Goal: Find specific page/section: Find specific page/section

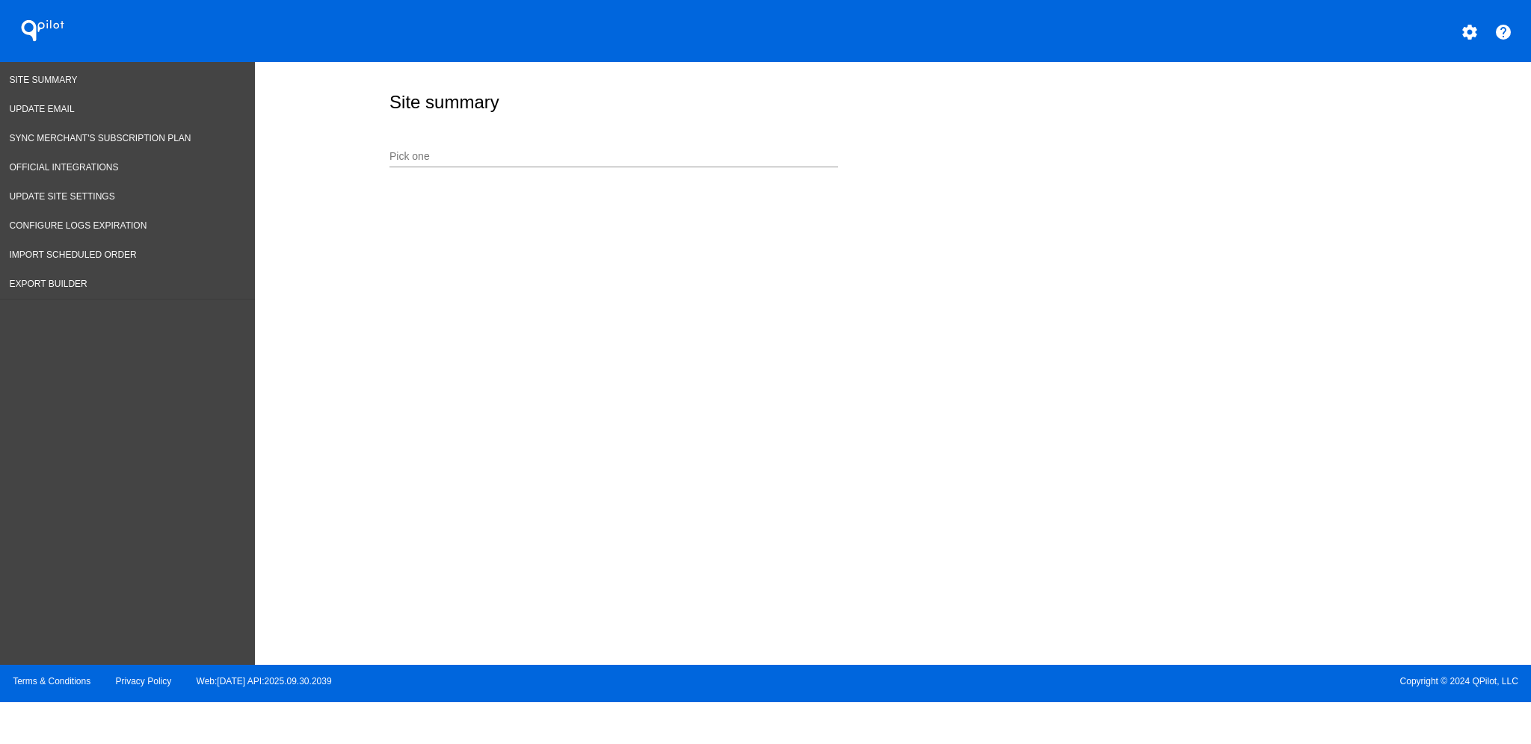
click at [587, 162] on input "Pick one" at bounding box center [613, 157] width 448 height 12
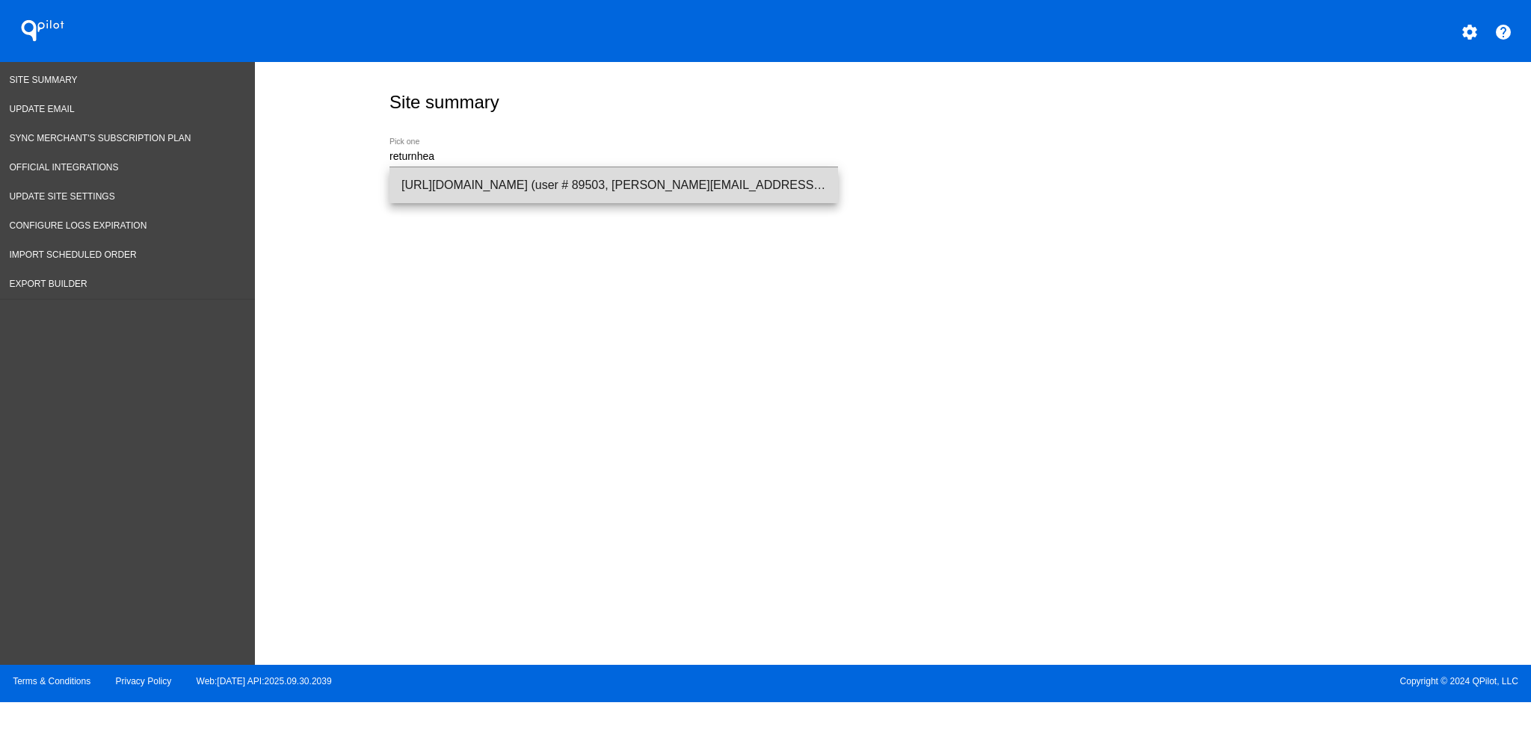
click at [617, 177] on span "[URL][DOMAIN_NAME] (user # 89503, [PERSON_NAME][EMAIL_ADDRESS][PERSON_NAME][DOM…" at bounding box center [613, 185] width 425 height 36
type input "[URL][DOMAIN_NAME] (user # 89503, [PERSON_NAME][EMAIL_ADDRESS][PERSON_NAME][DOM…"
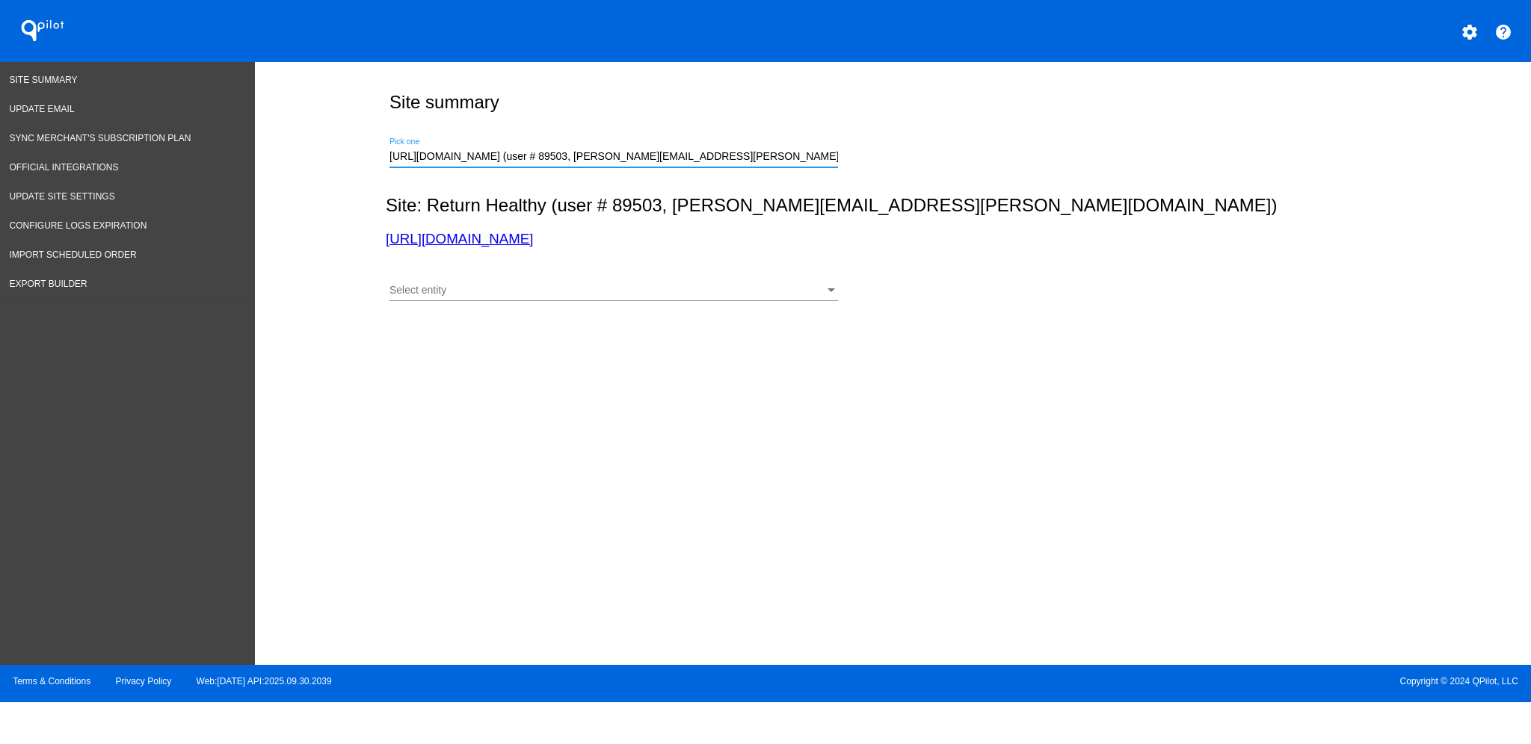
click at [636, 287] on div "Select entity" at bounding box center [606, 291] width 435 height 12
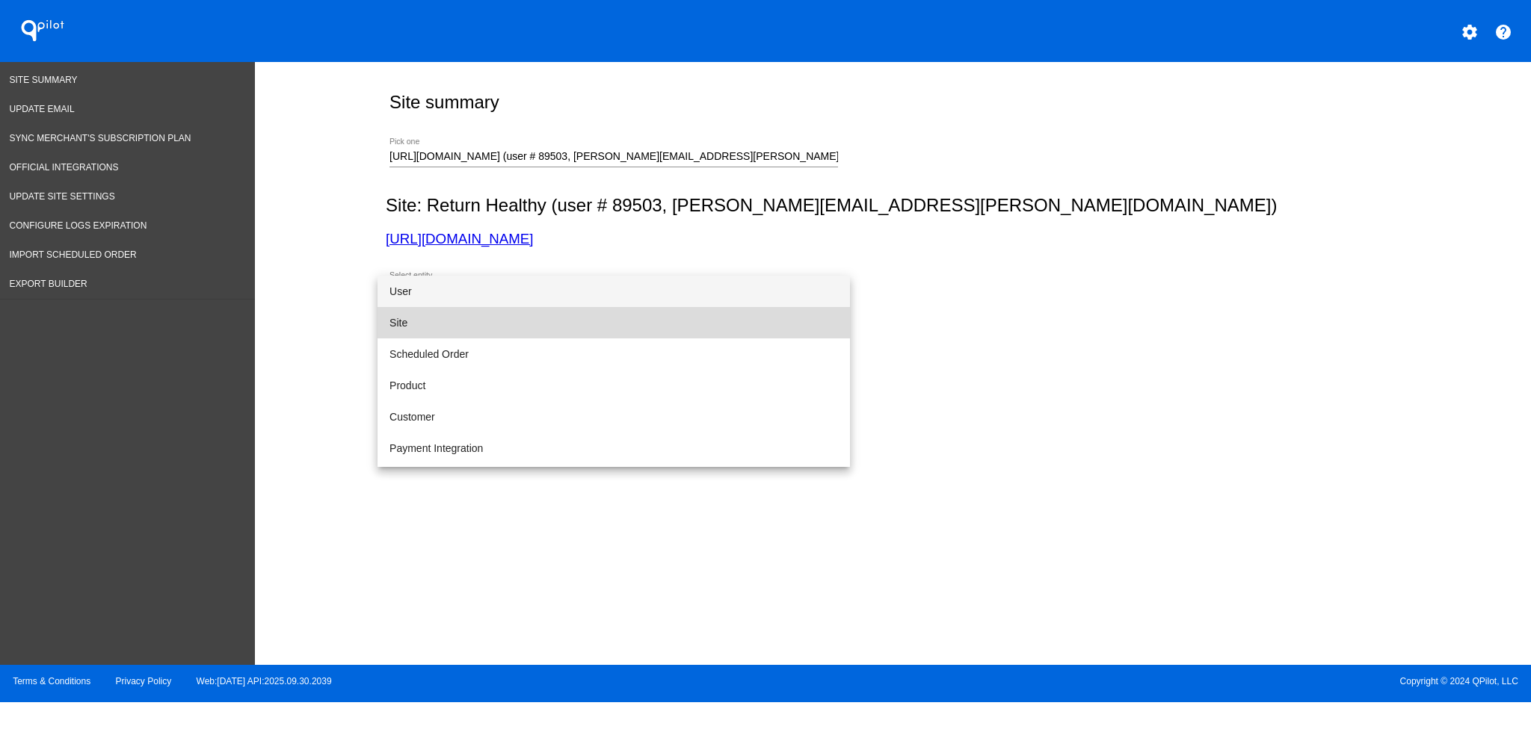
click at [636, 318] on span "Site" at bounding box center [613, 322] width 448 height 31
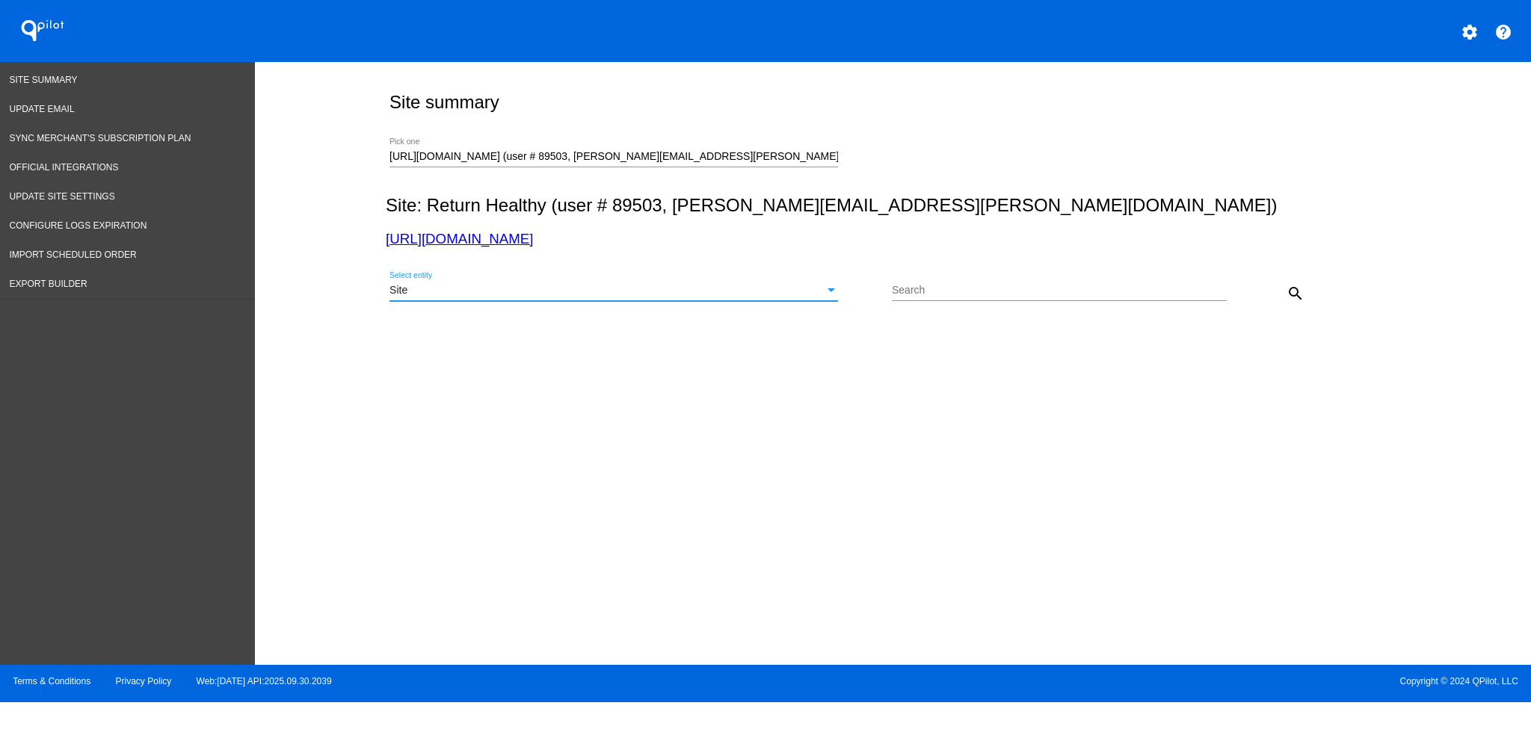
click at [750, 293] on div "Site" at bounding box center [606, 291] width 435 height 12
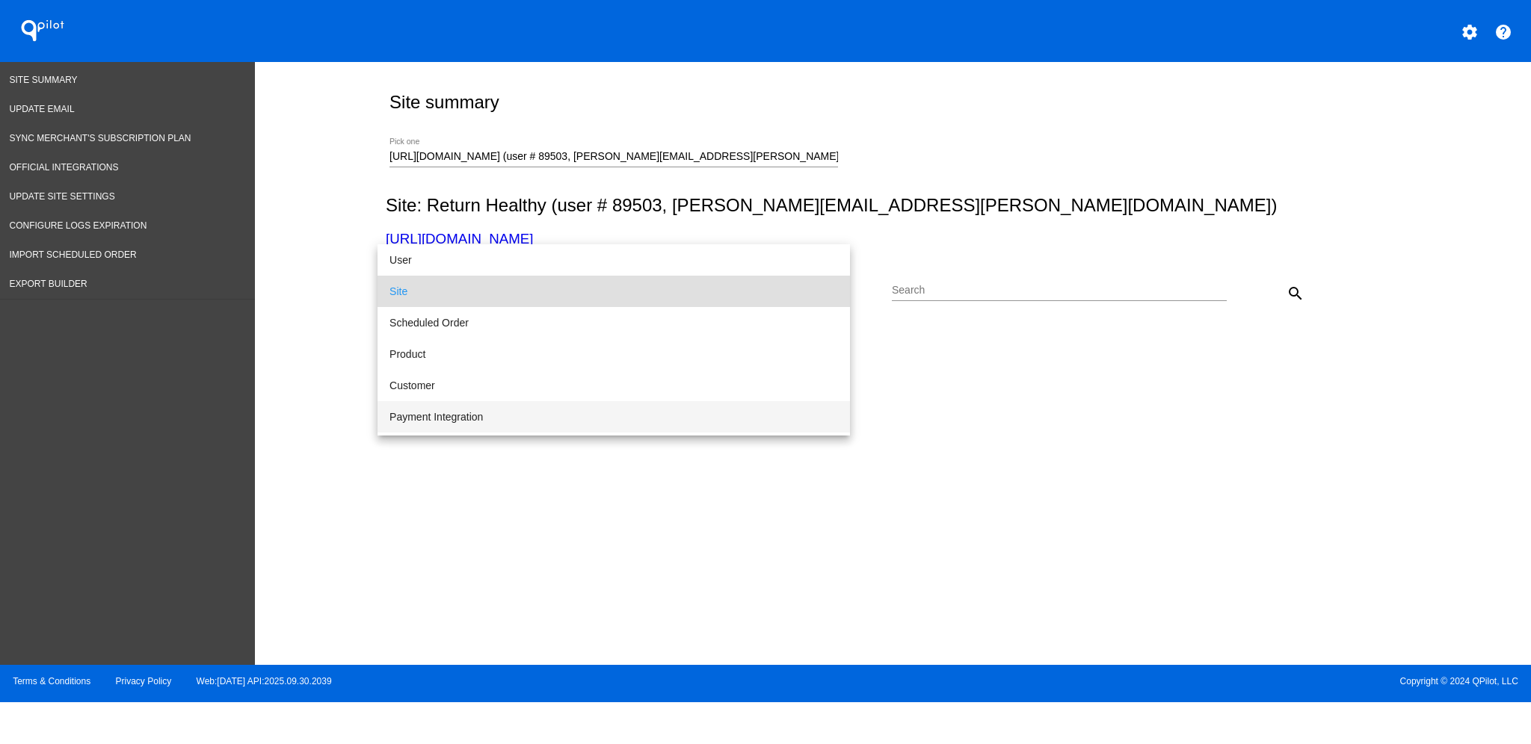
scroll to position [99, 0]
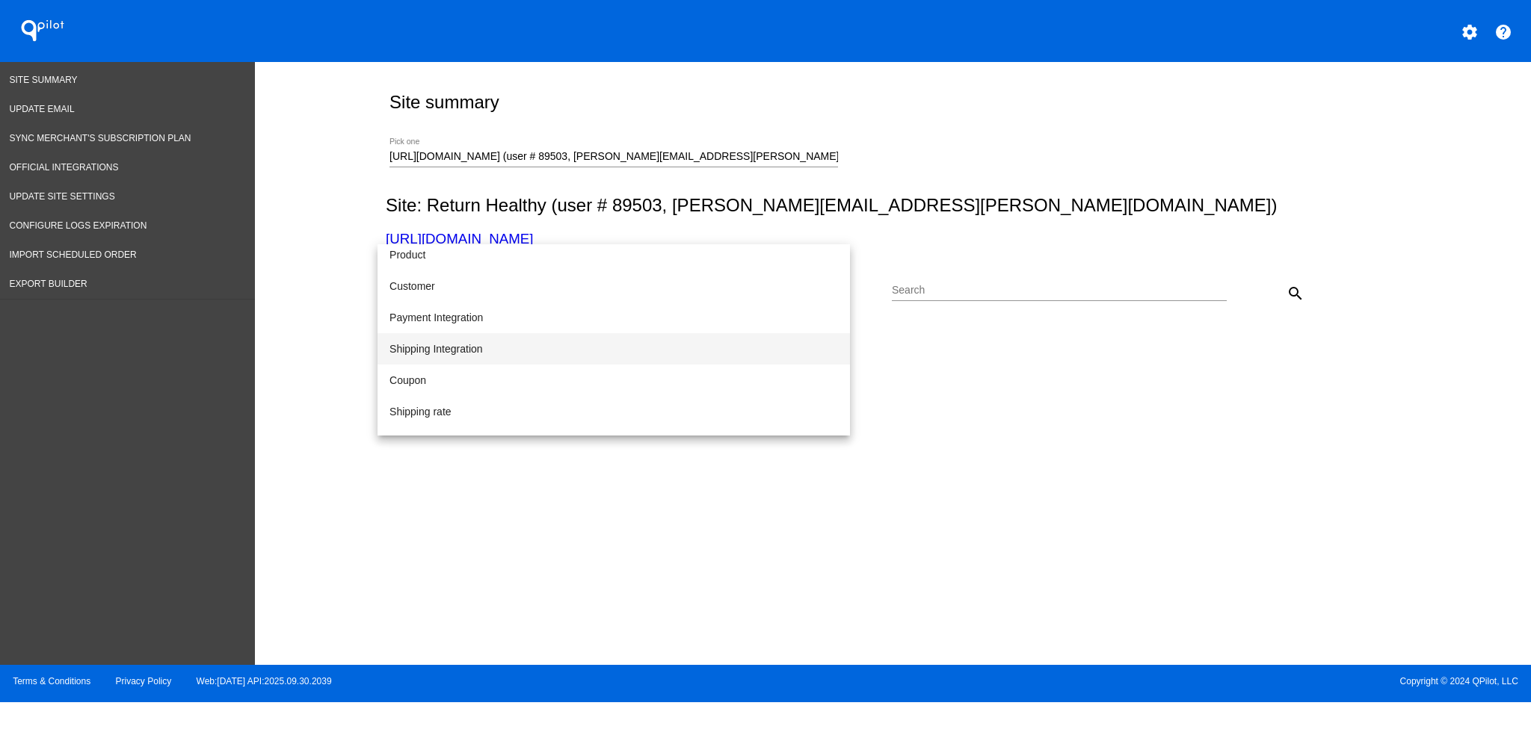
click at [750, 358] on span "Shipping Integration" at bounding box center [613, 348] width 448 height 31
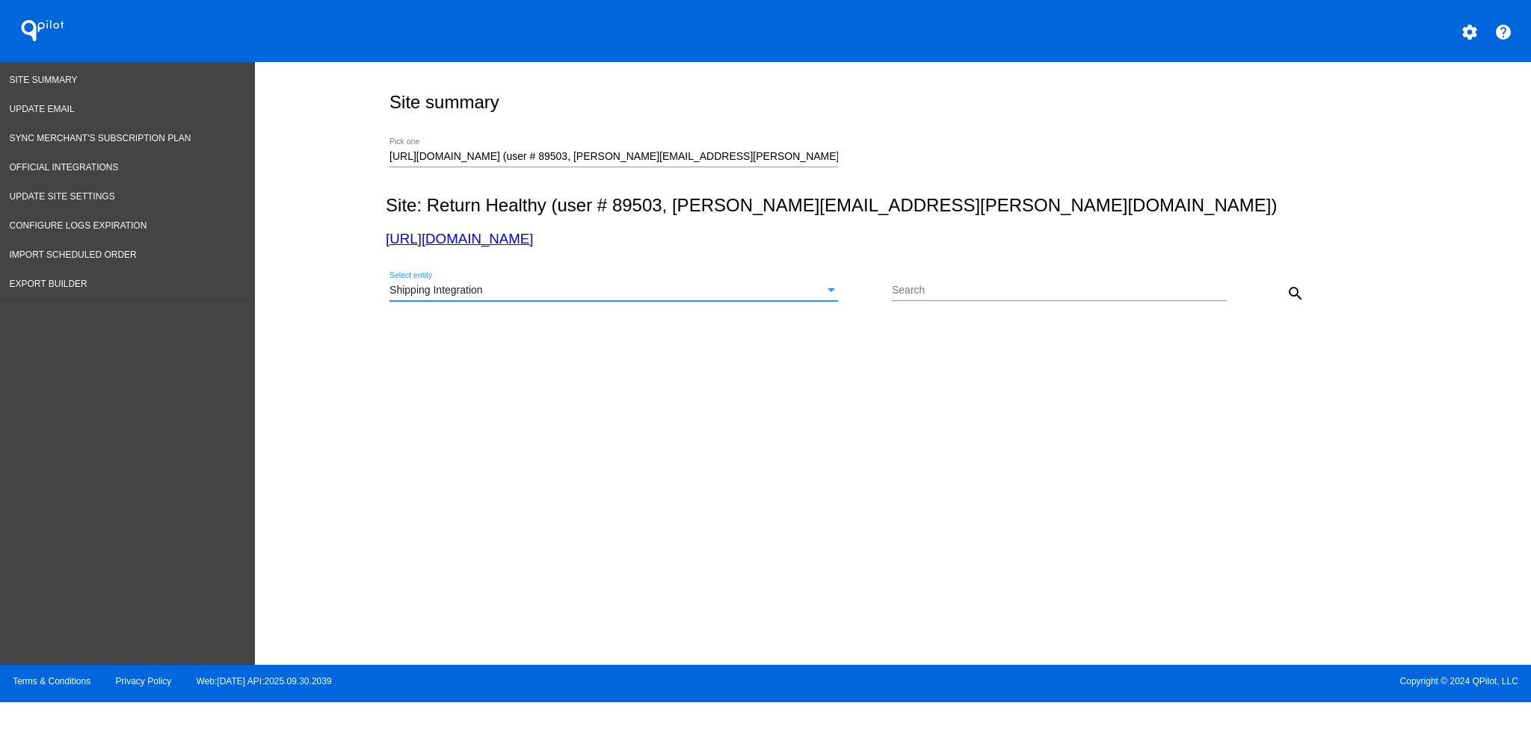
click at [784, 292] on div "Shipping Integration" at bounding box center [606, 291] width 435 height 12
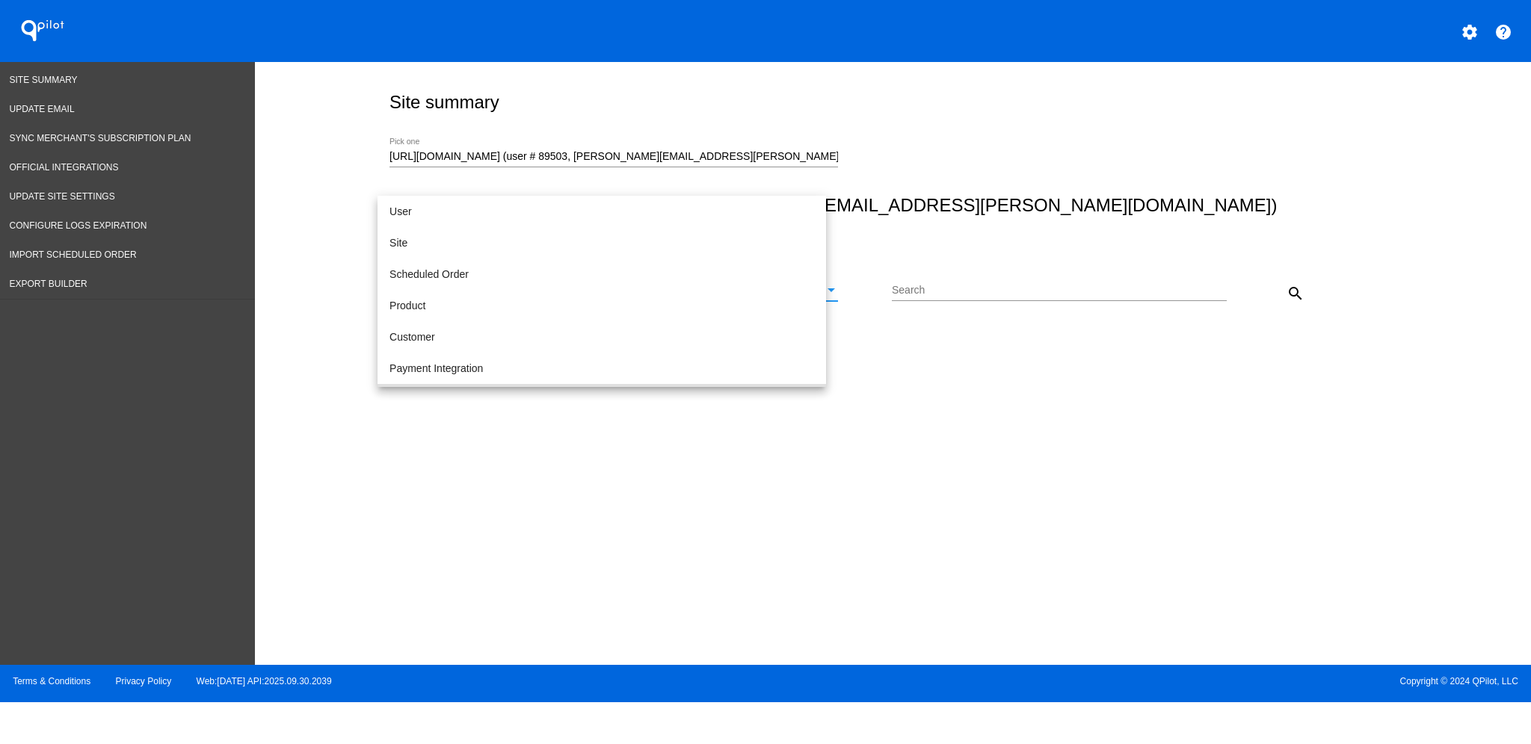
scroll to position [108, 0]
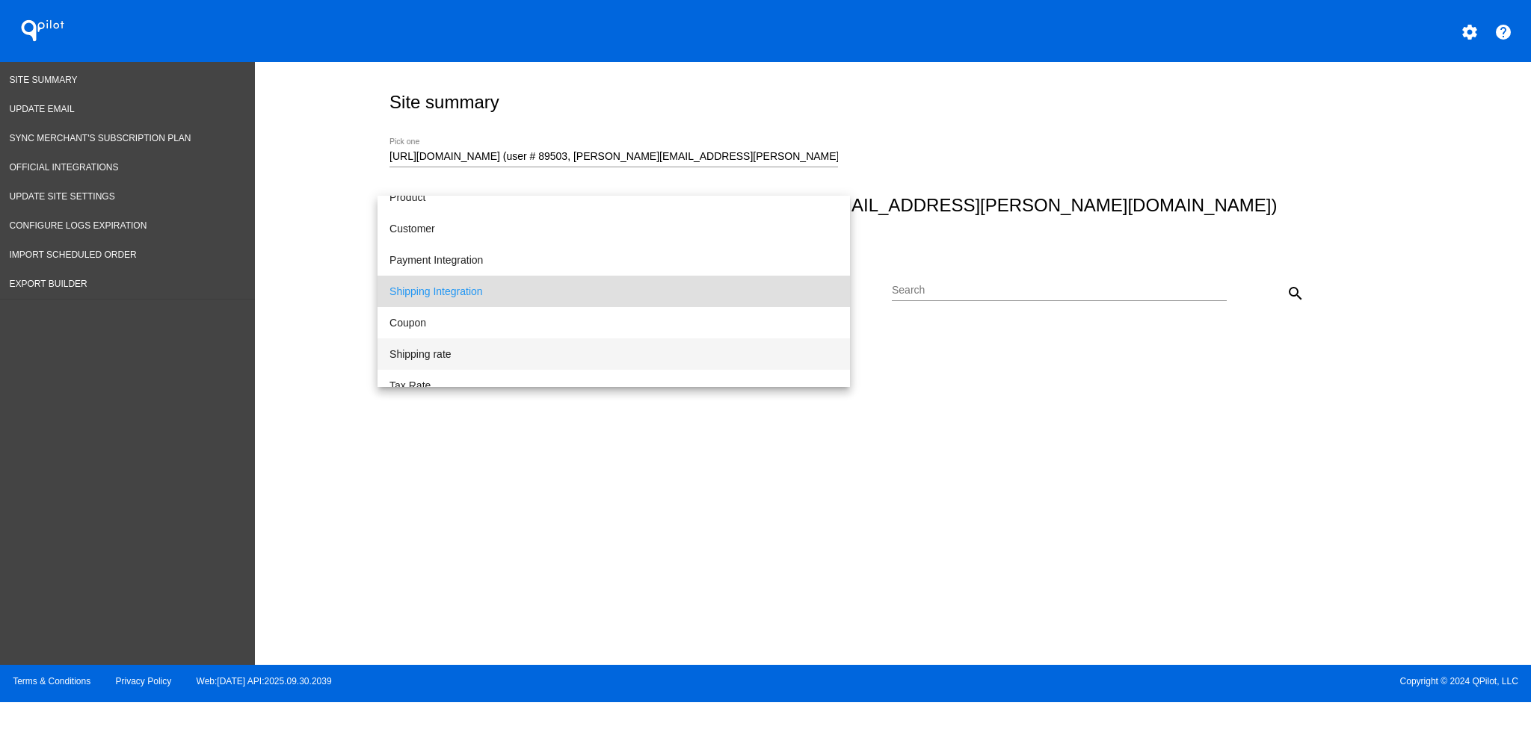
click at [721, 359] on span "Shipping rate" at bounding box center [613, 354] width 448 height 31
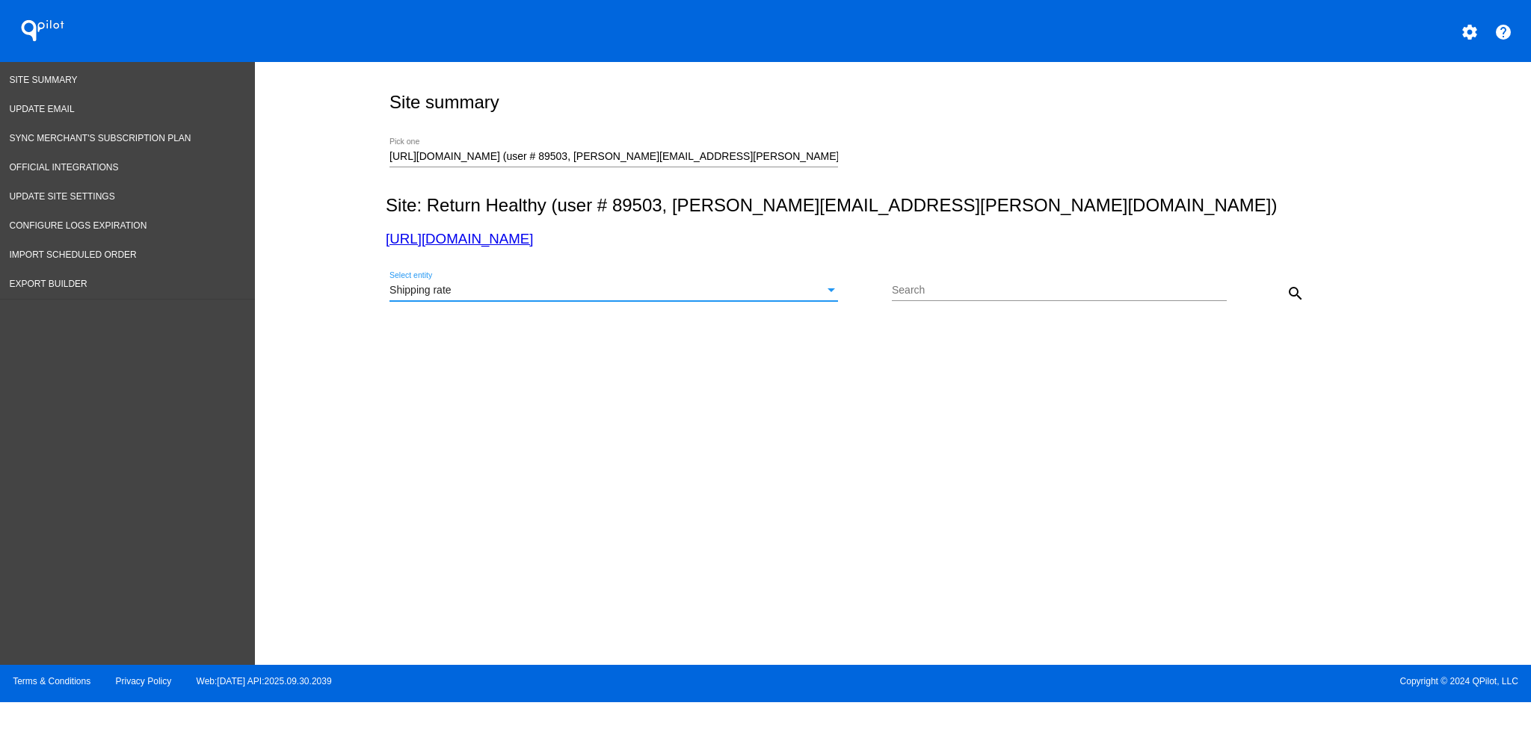
click at [1304, 299] on button "search" at bounding box center [1295, 293] width 30 height 30
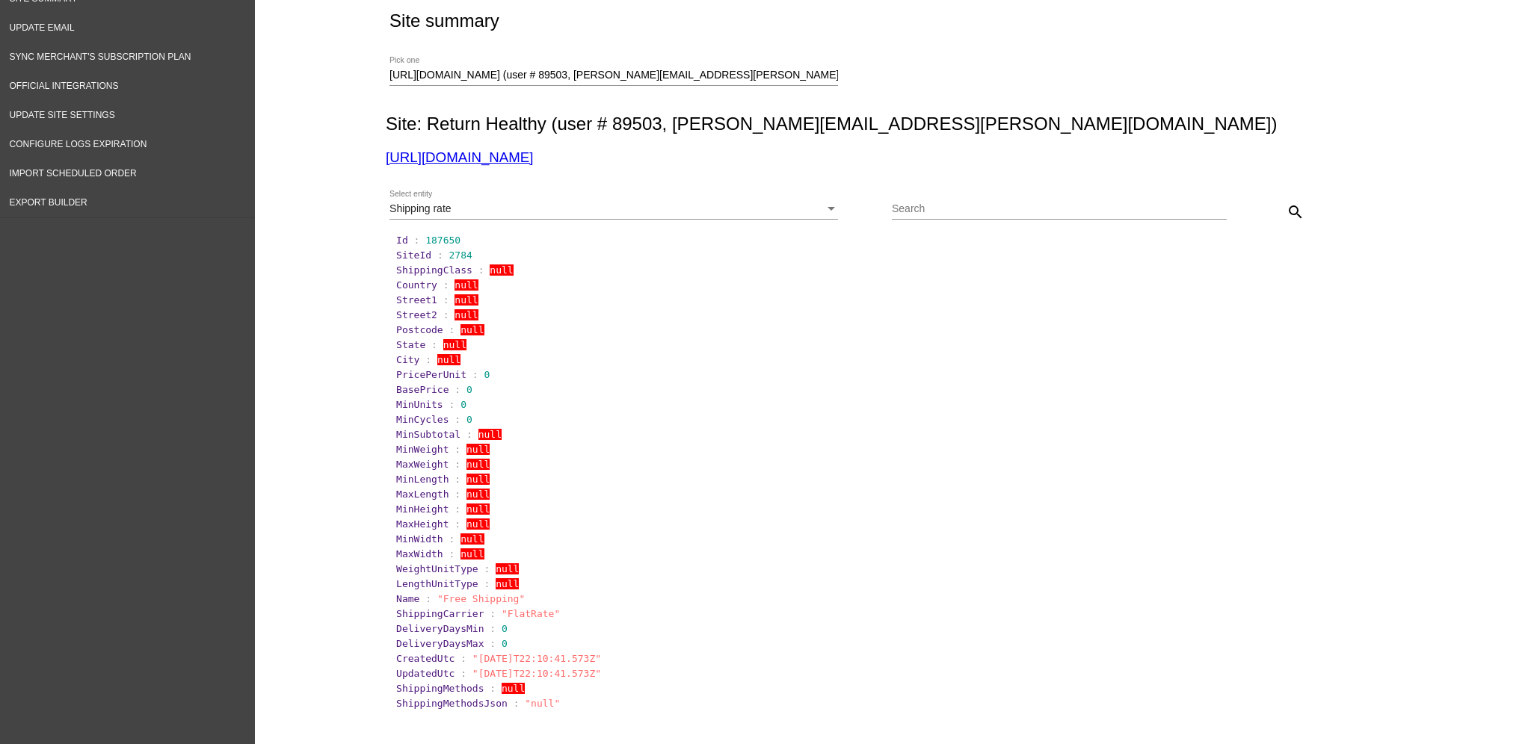
scroll to position [0, 0]
